Goal: Task Accomplishment & Management: Use online tool/utility

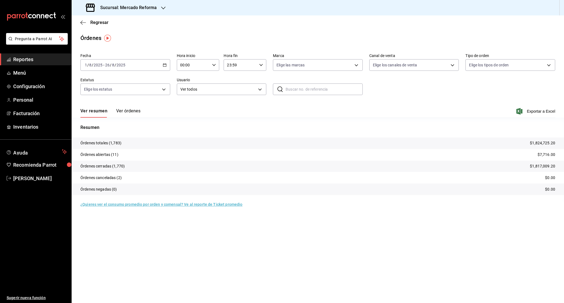
drag, startPoint x: 0, startPoint y: 0, endPoint x: 41, endPoint y: 61, distance: 73.0
click at [41, 61] on span "Reportes" at bounding box center [40, 59] width 54 height 7
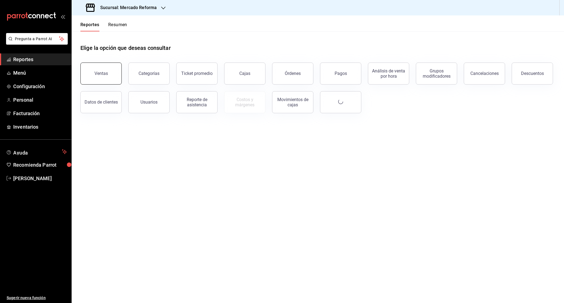
click at [108, 75] on button "Ventas" at bounding box center [100, 74] width 41 height 22
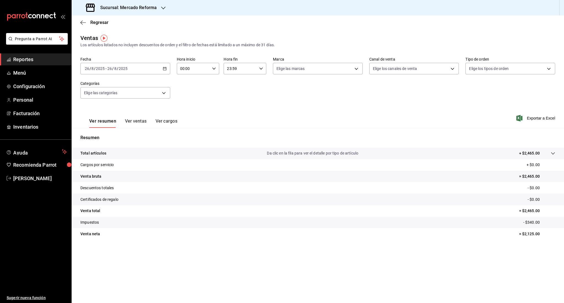
click at [123, 72] on div "[DATE] [DATE] - [DATE] [DATE]" at bounding box center [125, 69] width 90 height 12
click at [110, 131] on li "Rango de fechas" at bounding box center [106, 135] width 51 height 12
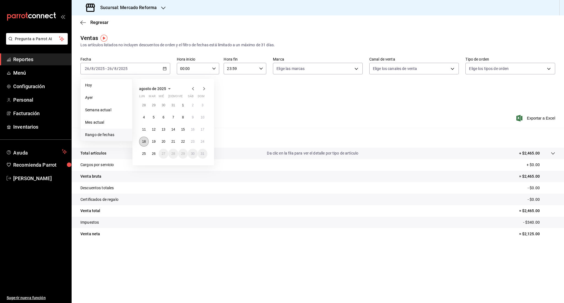
click at [146, 142] on button "18" at bounding box center [144, 142] width 10 height 10
click at [144, 155] on abbr "25" at bounding box center [144, 154] width 4 height 4
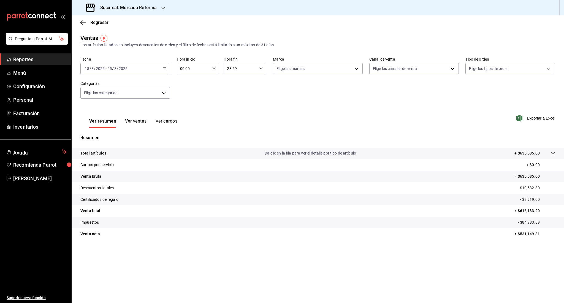
click at [240, 68] on input "23:59" at bounding box center [240, 68] width 33 height 11
click at [235, 119] on span "06" at bounding box center [234, 121] width 13 height 4
type input "06:59"
click at [333, 123] on div at bounding box center [282, 151] width 564 height 303
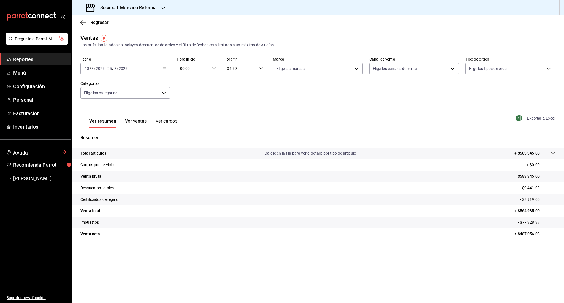
click at [540, 117] on span "Exportar a Excel" at bounding box center [536, 118] width 38 height 7
